Goal: Find specific page/section: Find specific page/section

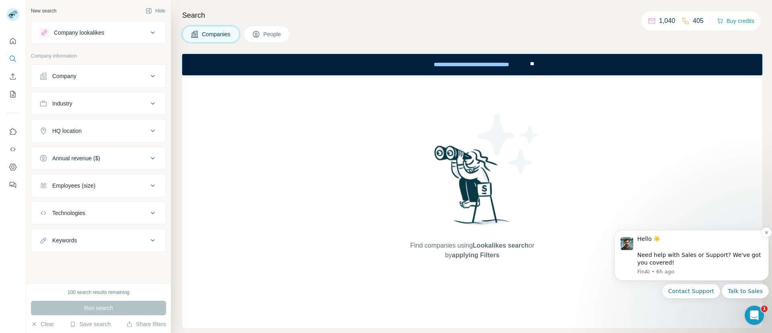
click at [628, 244] on img "message notification from FinAI, 6h ago. Hello ☀️ ​ Need help with Sales or Sup…" at bounding box center [627, 243] width 13 height 13
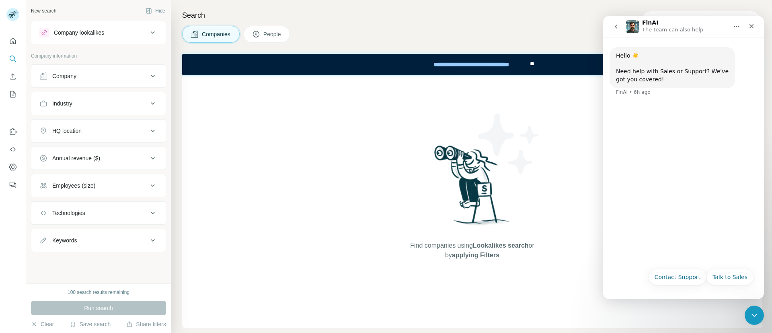
click at [620, 27] on button "go back" at bounding box center [616, 26] width 15 height 15
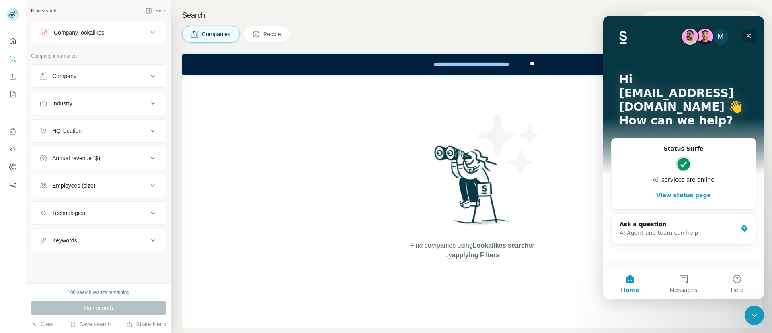
click at [747, 37] on icon "Close" at bounding box center [749, 36] width 4 height 4
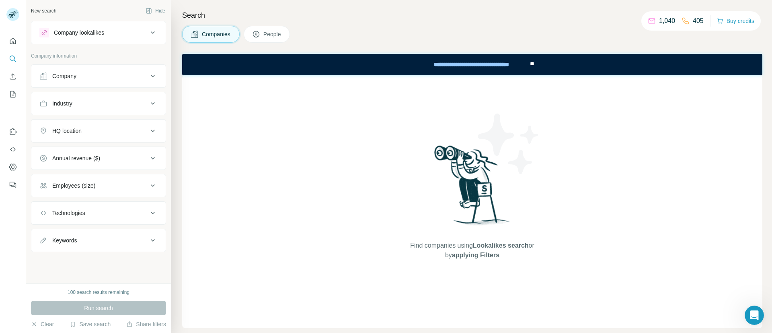
click at [663, 265] on div "Find companies using Lookalikes search or by applying Filters" at bounding box center [472, 201] width 581 height 253
click at [14, 39] on icon "Quick start" at bounding box center [13, 41] width 6 height 6
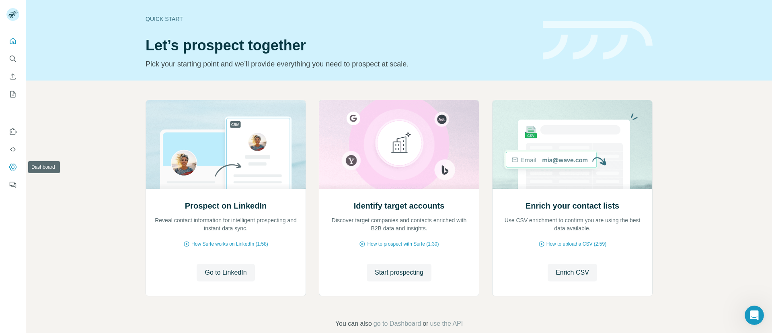
click at [13, 169] on icon "Dashboard" at bounding box center [13, 167] width 8 height 8
drag, startPoint x: 401, startPoint y: 324, endPoint x: 295, endPoint y: 311, distance: 106.7
click at [295, 311] on div "Prospect on LinkedIn Reveal contact information for intelligent prospecting and…" at bounding box center [399, 213] width 746 height 267
click at [398, 321] on span "go to Dashboard" at bounding box center [397, 324] width 47 height 10
click at [14, 99] on button "My lists" at bounding box center [12, 94] width 13 height 14
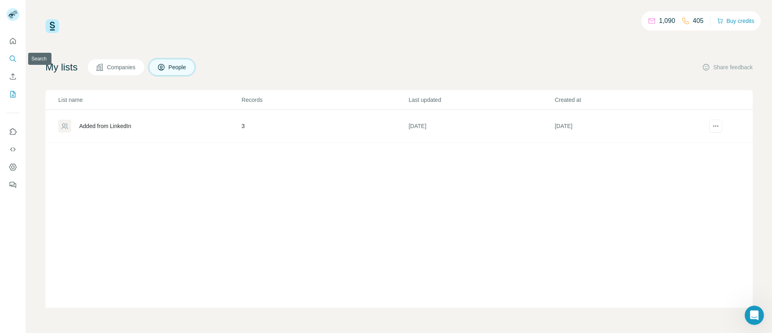
click at [12, 57] on icon "Search" at bounding box center [13, 59] width 8 height 8
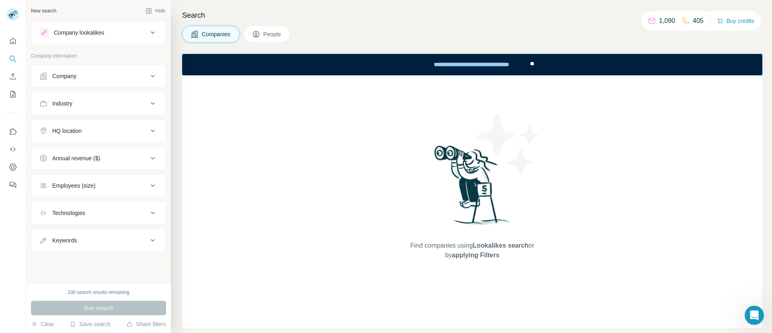
click at [248, 30] on button "People" at bounding box center [267, 34] width 47 height 17
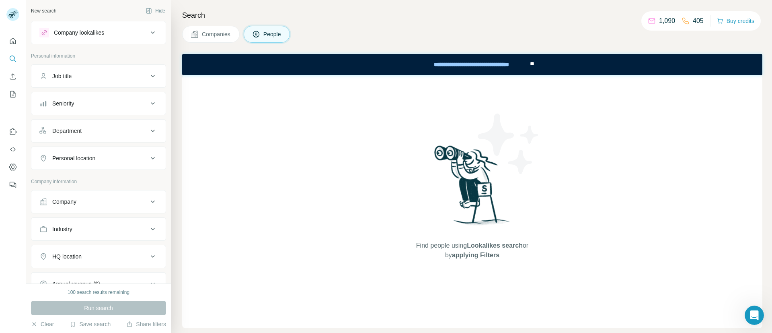
click at [210, 33] on span "Companies" at bounding box center [216, 34] width 29 height 8
